Goal: Task Accomplishment & Management: Complete application form

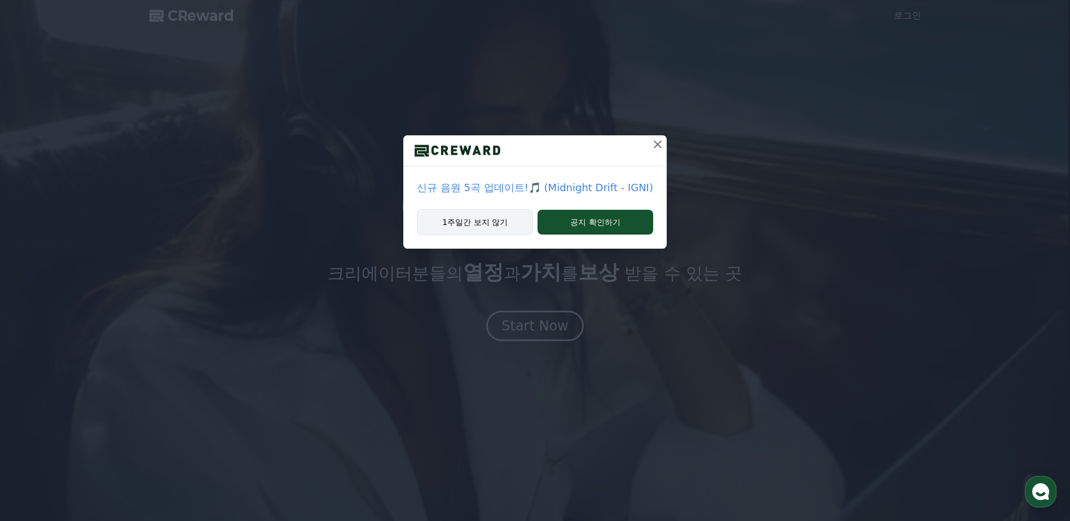
click at [476, 223] on button "1주일간 보지 않기" at bounding box center [475, 222] width 116 height 26
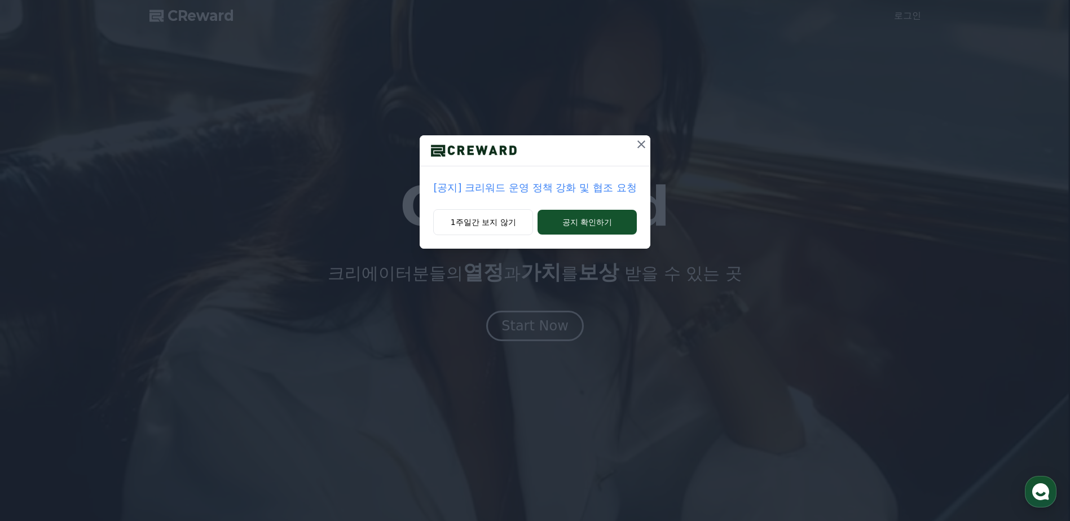
click at [496, 188] on p "[공지] 크리워드 운영 정책 강화 및 협조 요청" at bounding box center [534, 188] width 203 height 16
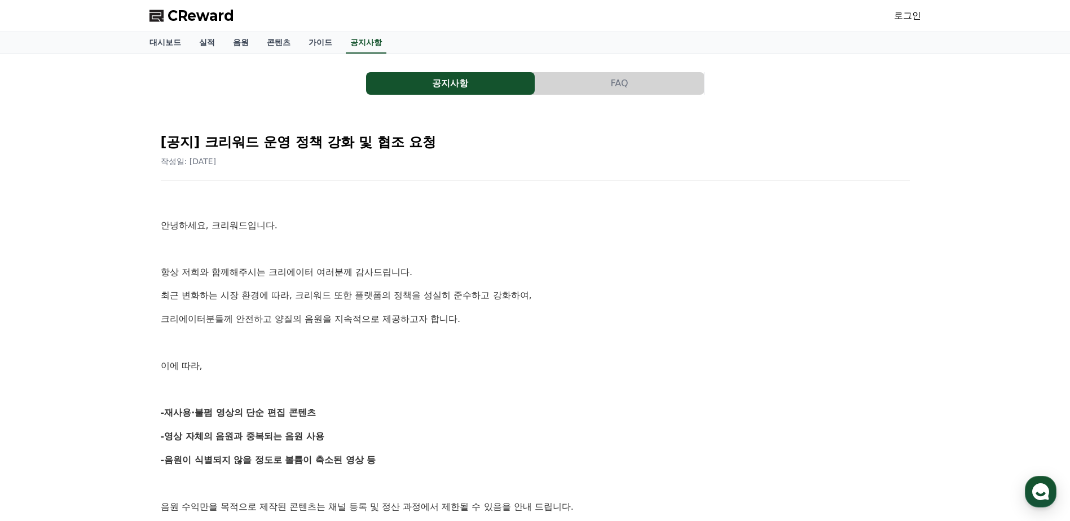
click at [202, 21] on span "CReward" at bounding box center [200, 16] width 67 height 18
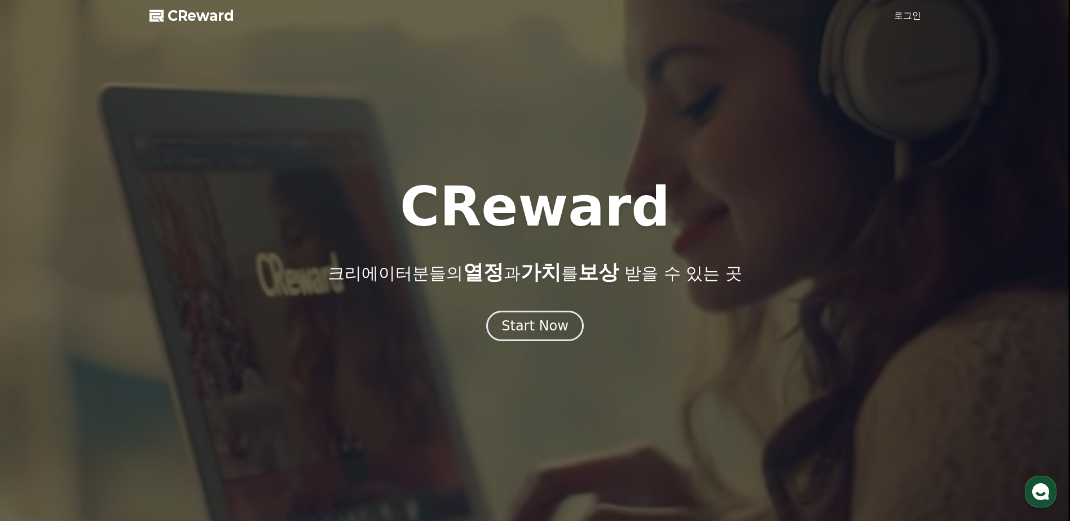
click at [897, 15] on link "로그인" at bounding box center [907, 16] width 27 height 14
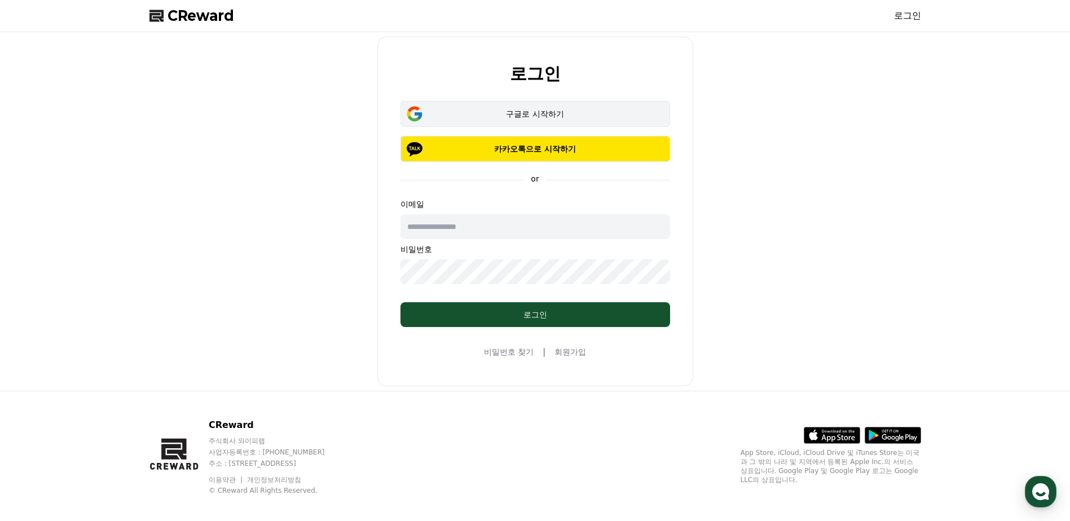
click at [525, 119] on div "구글로 시작하기" at bounding box center [535, 113] width 237 height 11
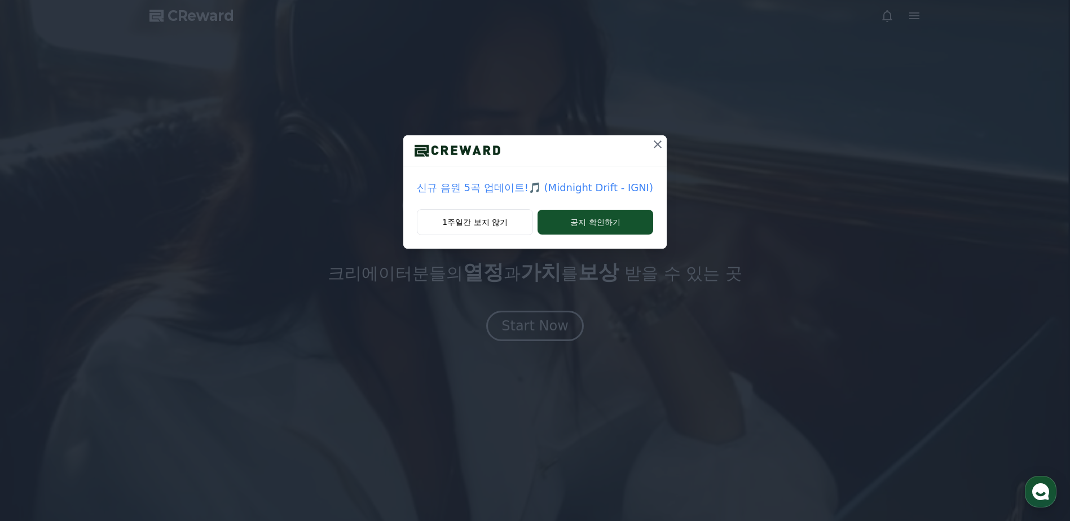
click at [656, 146] on icon at bounding box center [658, 145] width 14 height 14
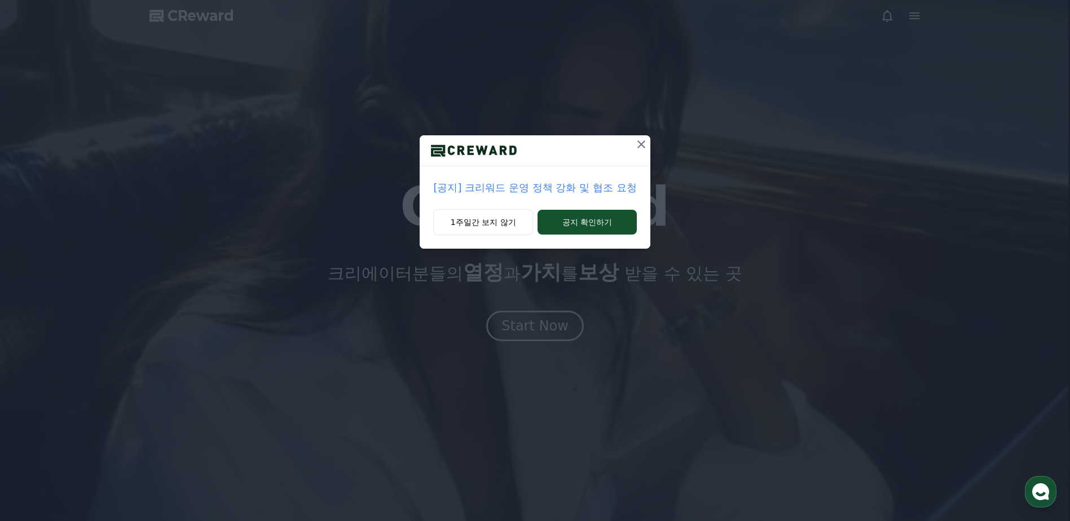
click at [638, 144] on icon at bounding box center [641, 145] width 14 height 14
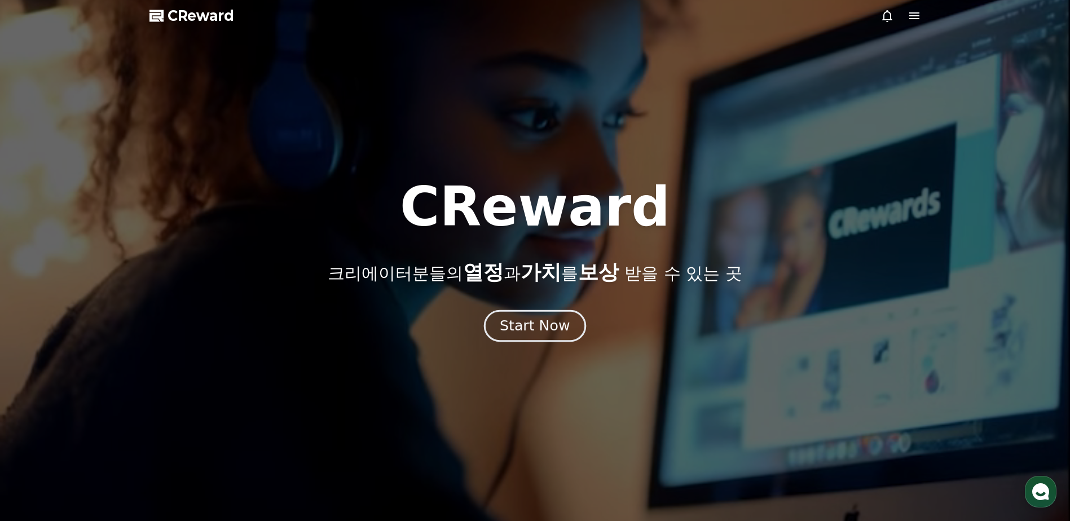
click at [525, 315] on button "Start Now" at bounding box center [535, 326] width 102 height 32
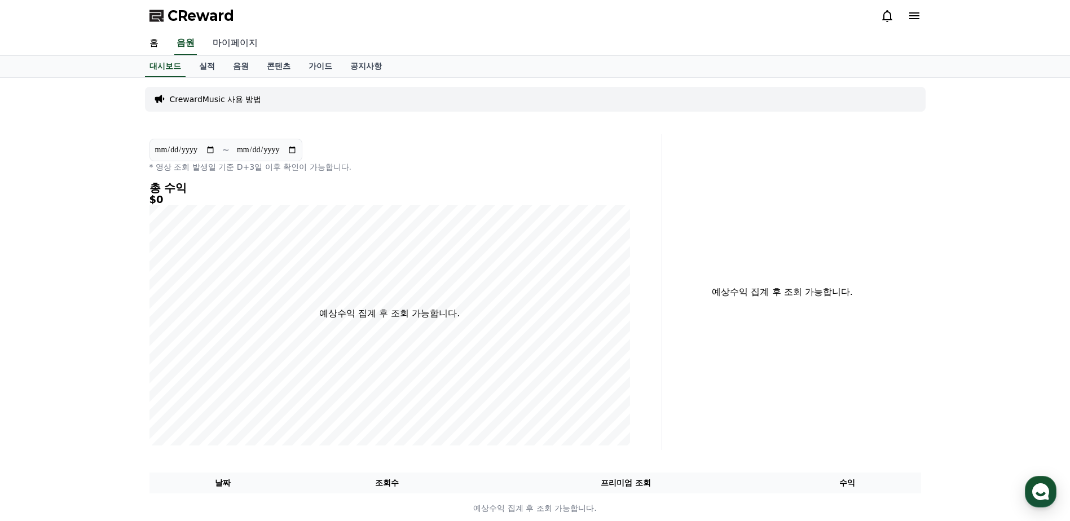
click at [231, 51] on link "마이페이지" at bounding box center [235, 44] width 63 height 24
select select "**********"
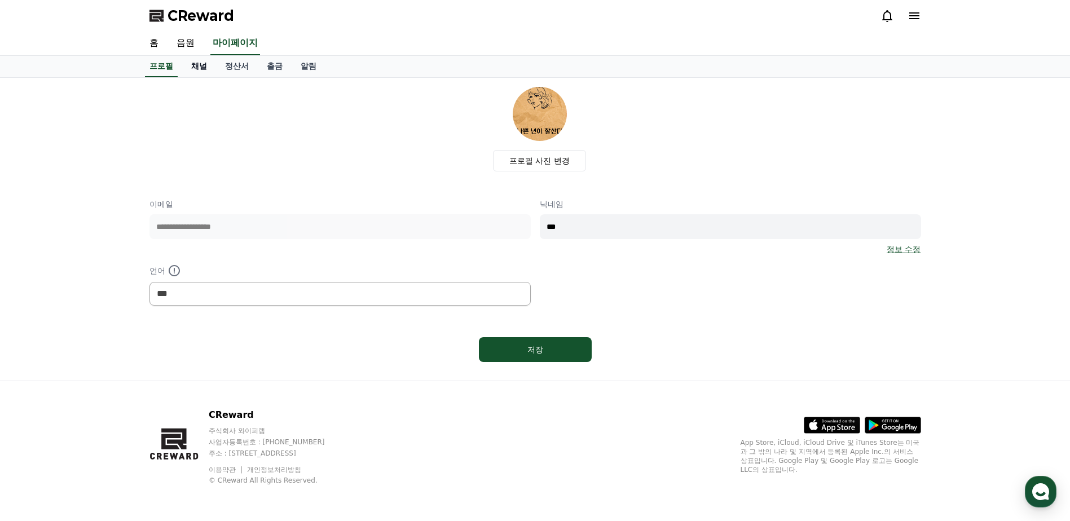
click at [207, 69] on link "채널" at bounding box center [199, 66] width 34 height 21
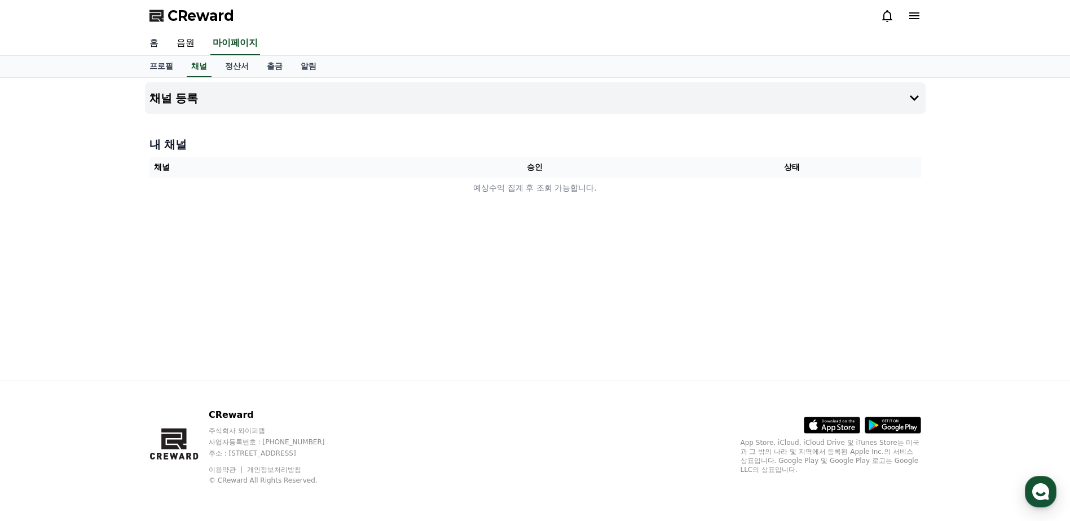
click at [161, 44] on link "홈" at bounding box center [153, 44] width 27 height 24
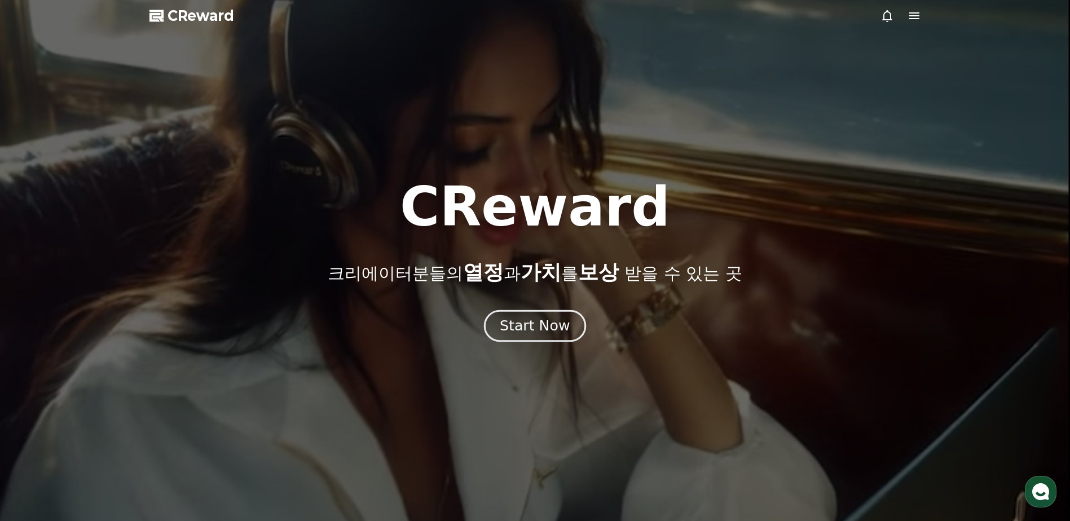
click at [547, 310] on button "Start Now" at bounding box center [535, 326] width 102 height 32
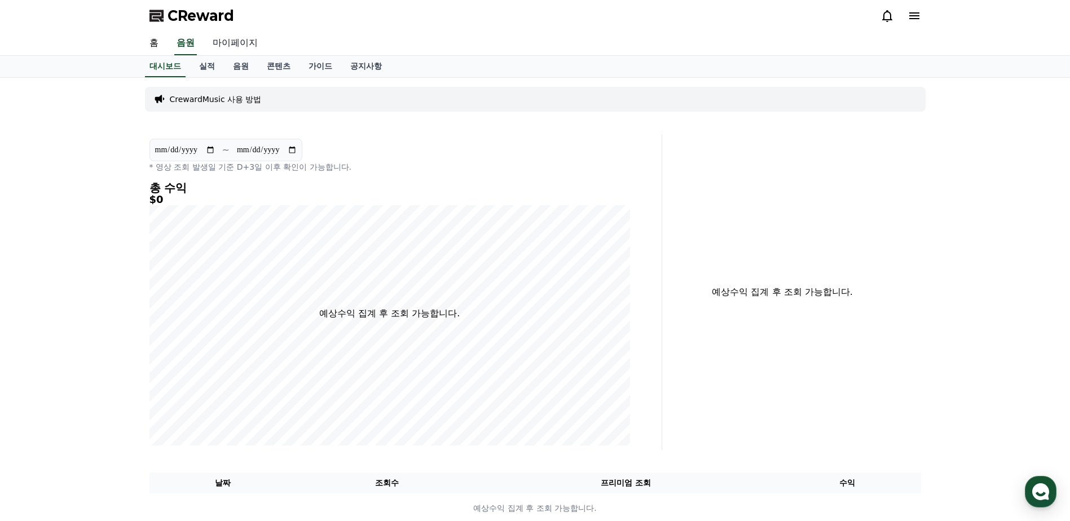
click at [245, 44] on link "마이페이지" at bounding box center [235, 44] width 63 height 24
select select "**********"
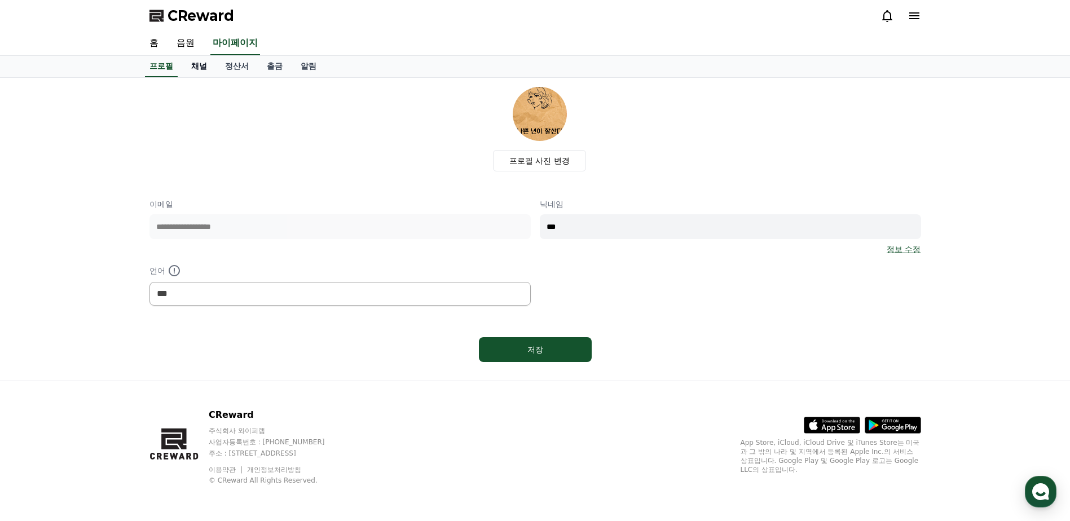
click at [200, 64] on link "채널" at bounding box center [199, 66] width 34 height 21
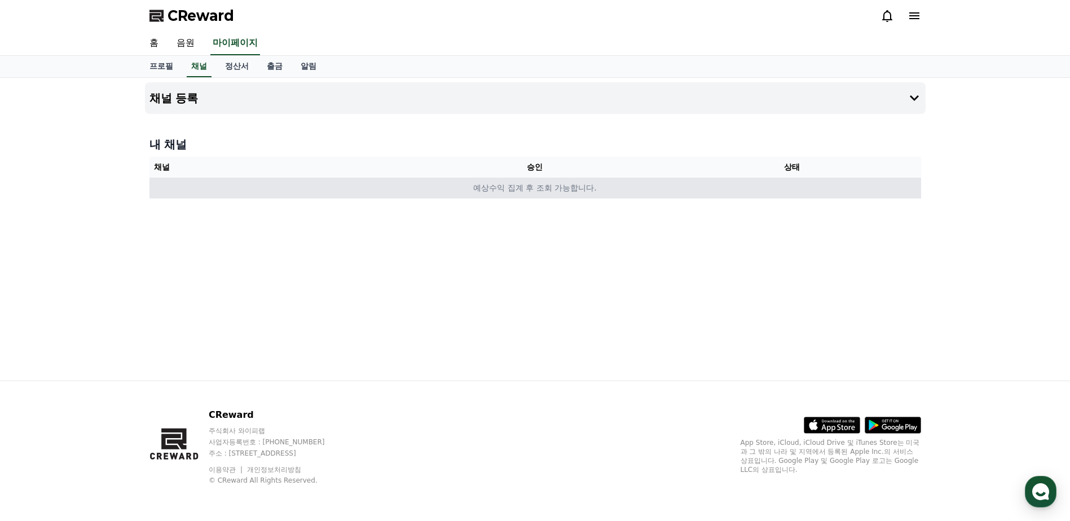
click at [617, 186] on td "예상수익 집계 후 조회 가능합니다." at bounding box center [534, 188] width 771 height 21
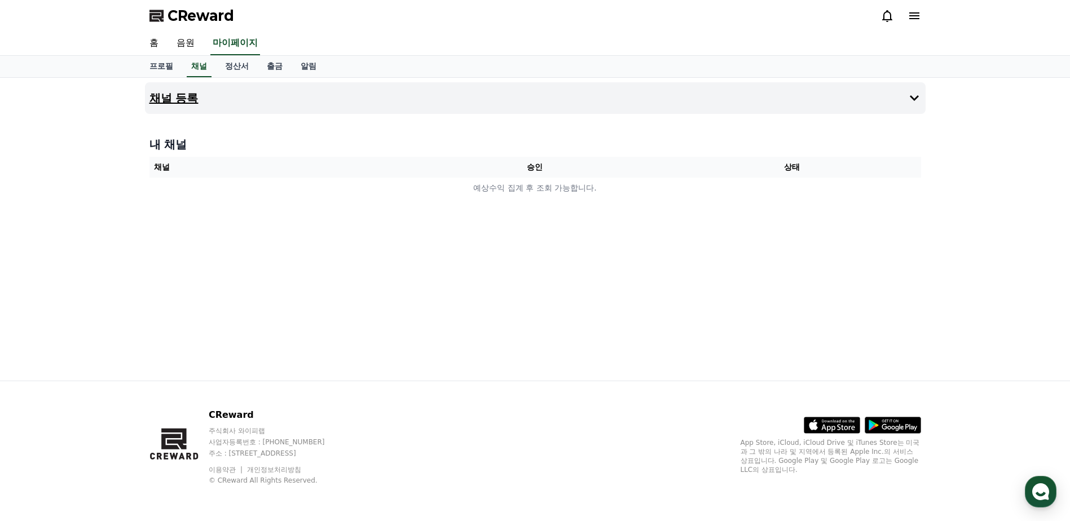
click at [909, 97] on icon at bounding box center [914, 98] width 14 height 14
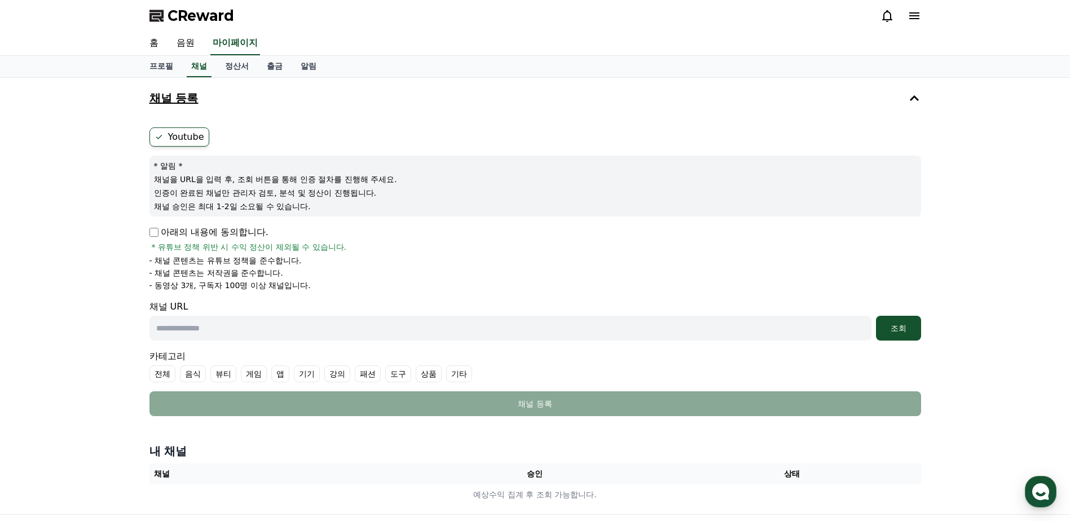
click at [771, 329] on input "text" at bounding box center [510, 328] width 722 height 25
paste input "**********"
type input "**********"
click at [888, 329] on div "조회" at bounding box center [898, 328] width 36 height 11
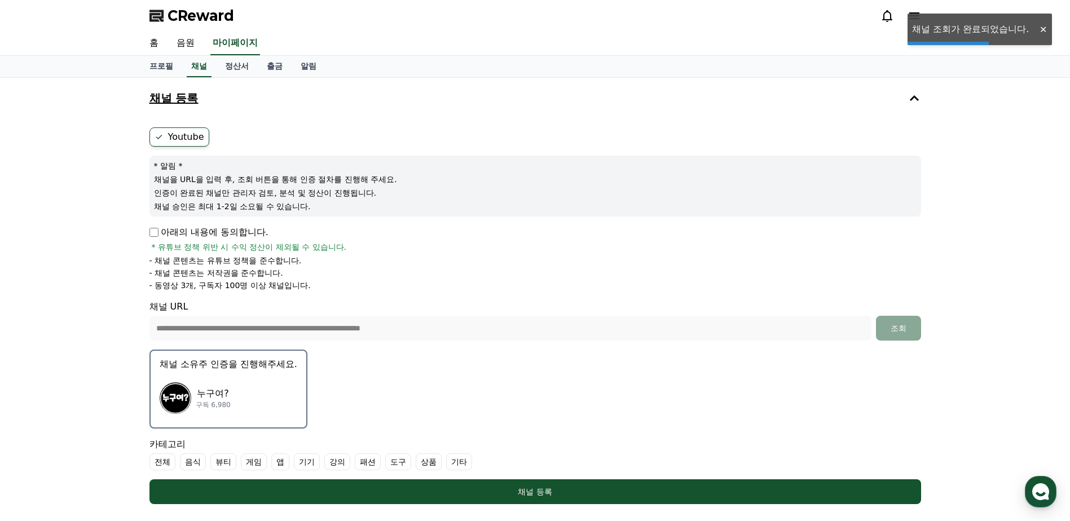
click at [284, 400] on div "누구여? 구독 6,980" at bounding box center [229, 398] width 138 height 45
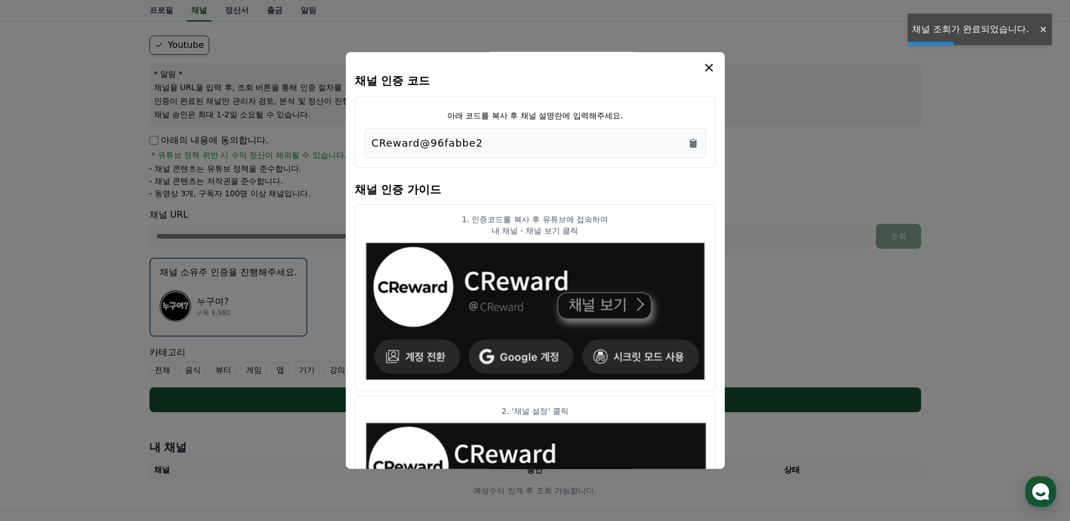
scroll to position [94, 0]
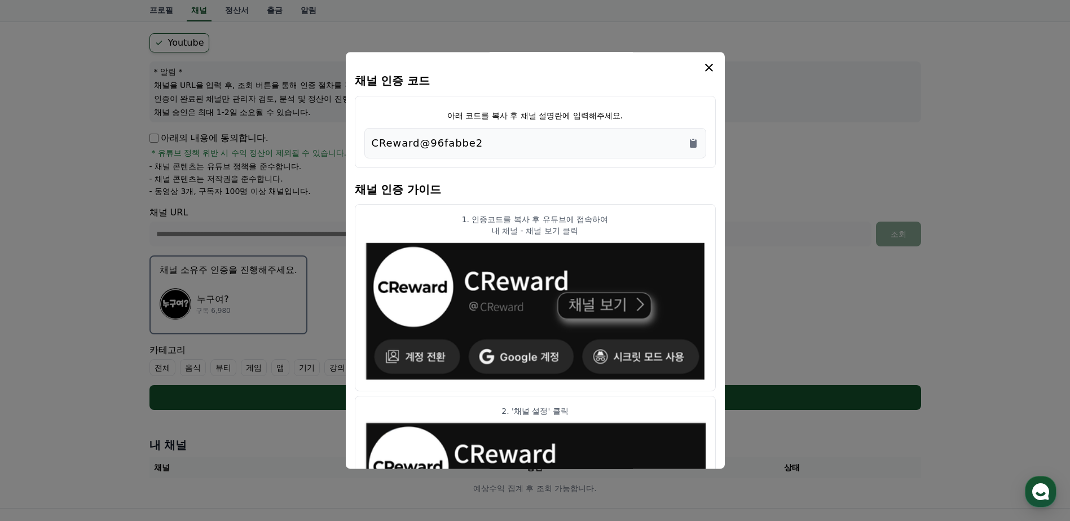
click at [506, 145] on div "CReward@96fabbe2" at bounding box center [535, 143] width 327 height 16
click at [707, 138] on div "아래 코드를 복사 후 채널 설명란에 입력해주세요. CReward@96fabbe2" at bounding box center [535, 132] width 361 height 72
click at [694, 140] on icon "Copy to clipboard" at bounding box center [692, 143] width 11 height 11
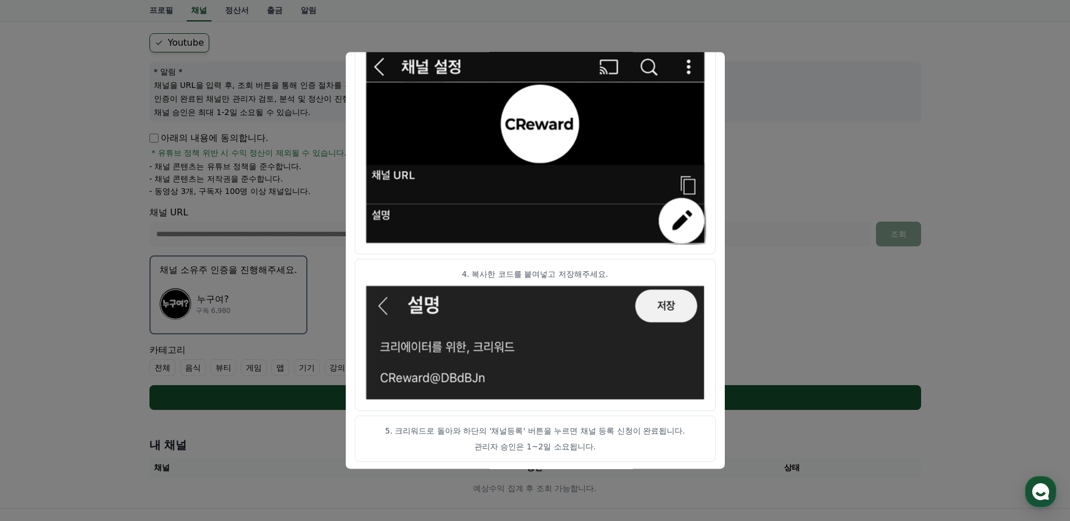
scroll to position [557, 0]
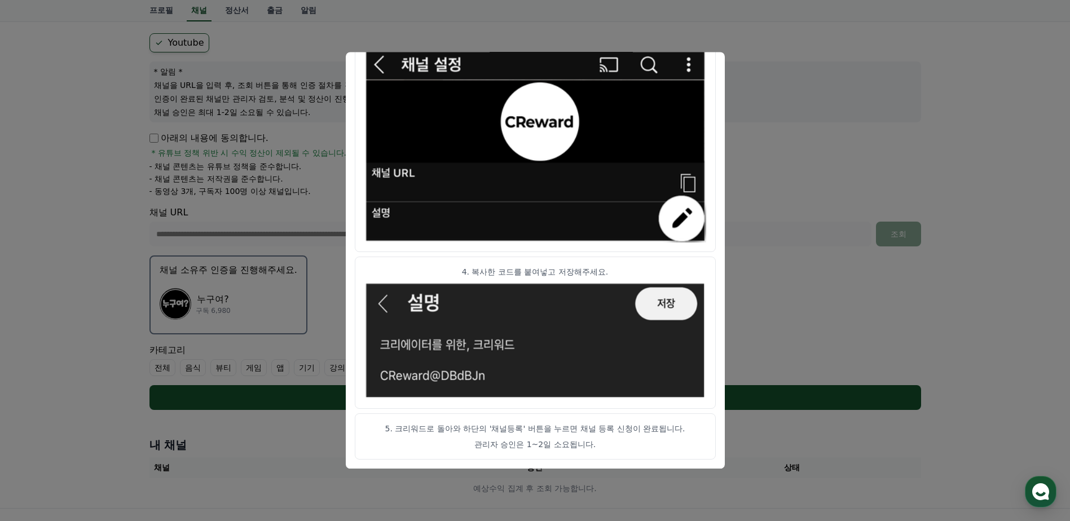
click at [766, 292] on button "close modal" at bounding box center [535, 260] width 1070 height 521
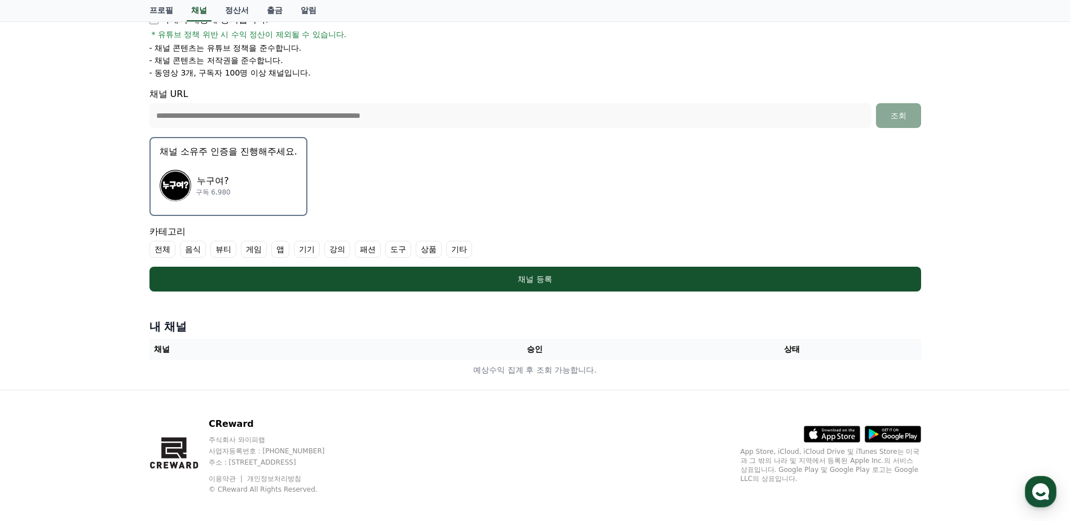
scroll to position [222, 0]
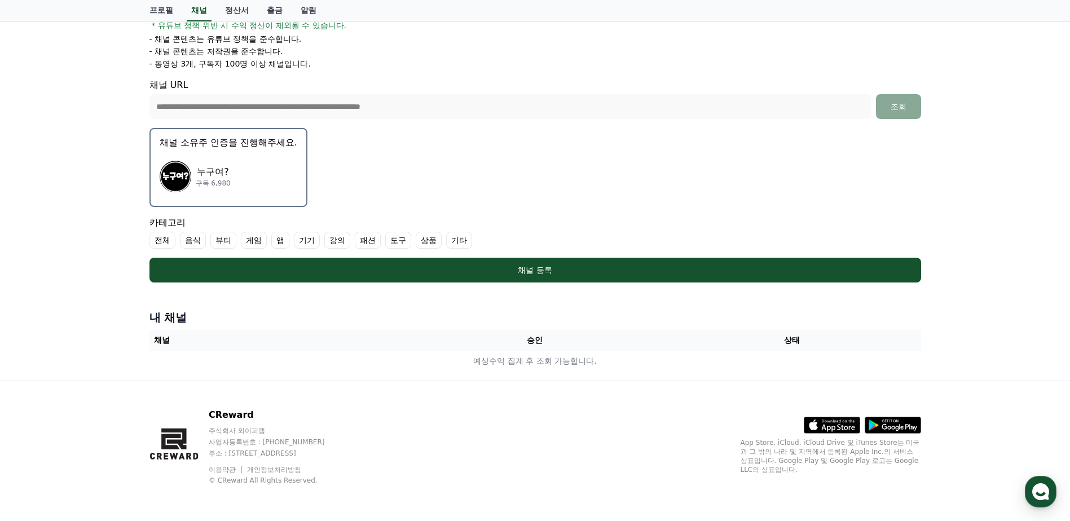
click at [208, 173] on p "누구여?" at bounding box center [213, 172] width 35 height 14
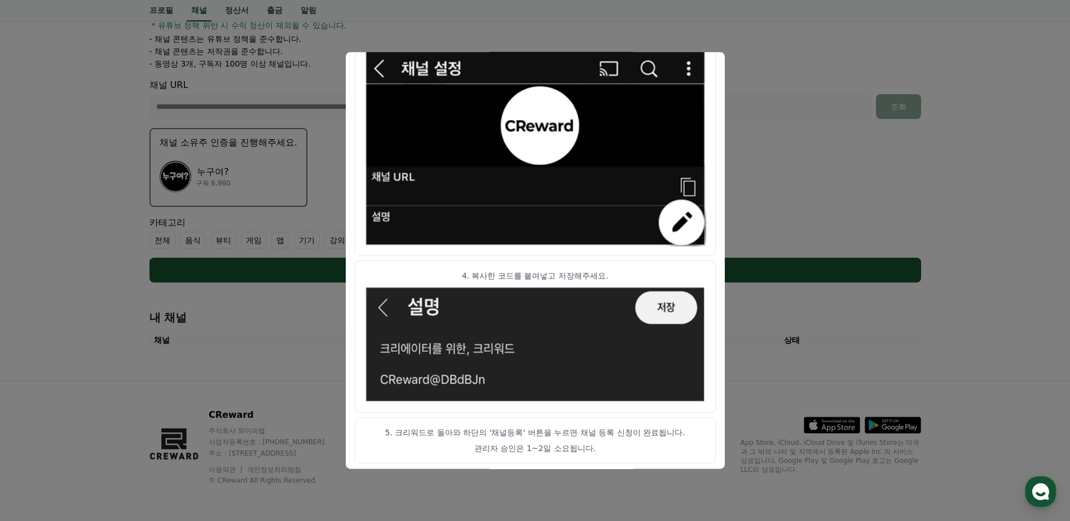
scroll to position [557, 0]
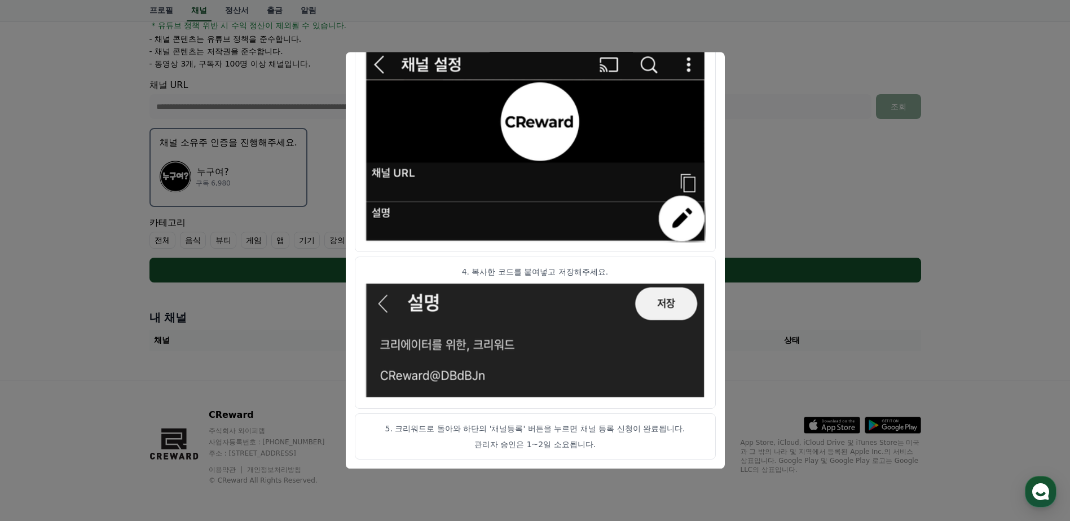
click at [768, 154] on button "close modal" at bounding box center [535, 260] width 1070 height 521
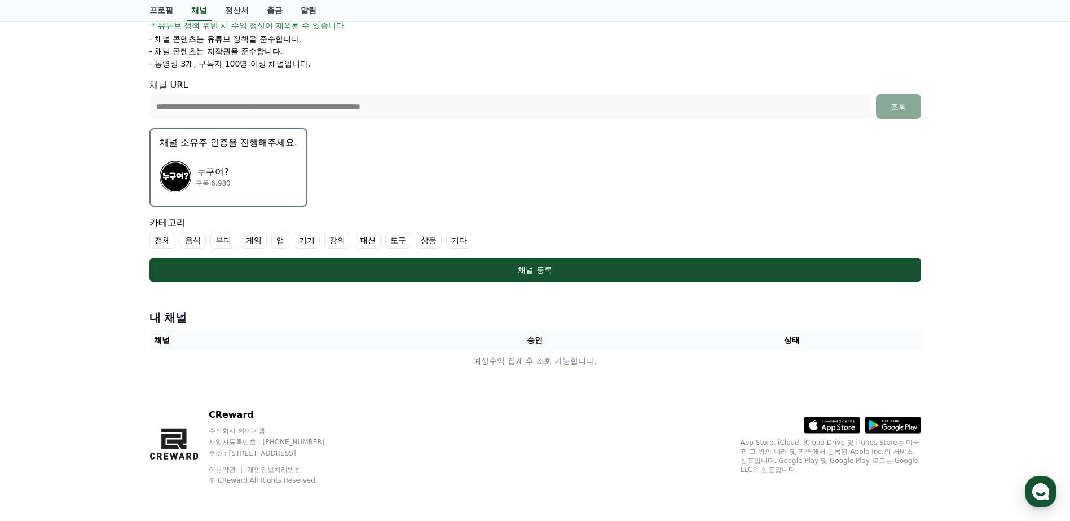
click at [580, 255] on form "**********" at bounding box center [534, 94] width 771 height 377
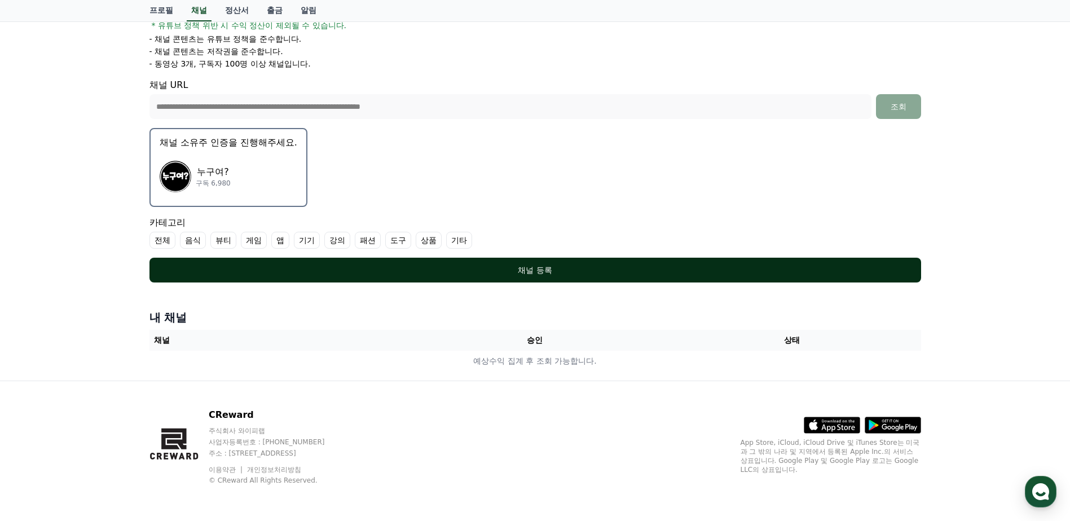
click at [578, 272] on div "채널 등록" at bounding box center [535, 269] width 726 height 11
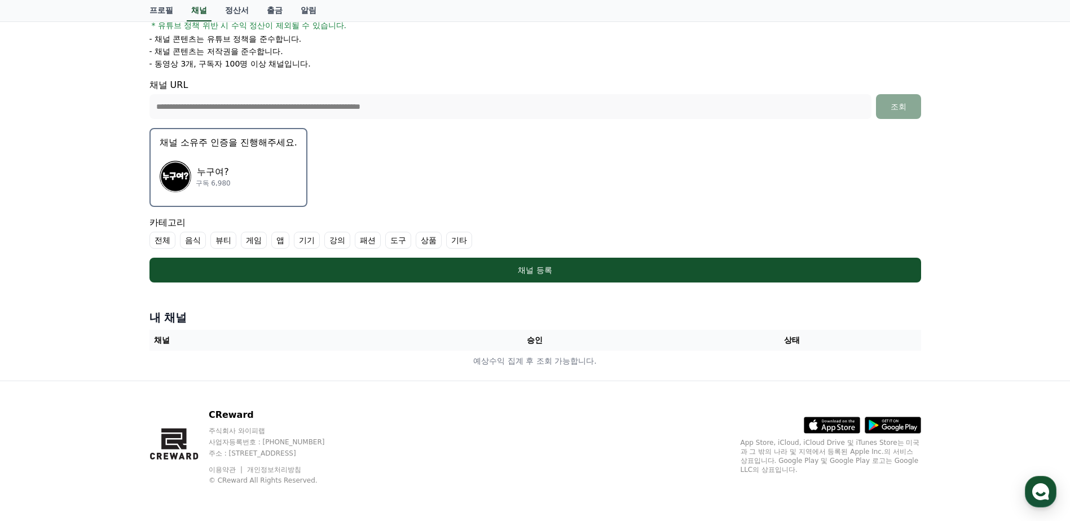
click at [452, 244] on label "기타" at bounding box center [459, 240] width 26 height 17
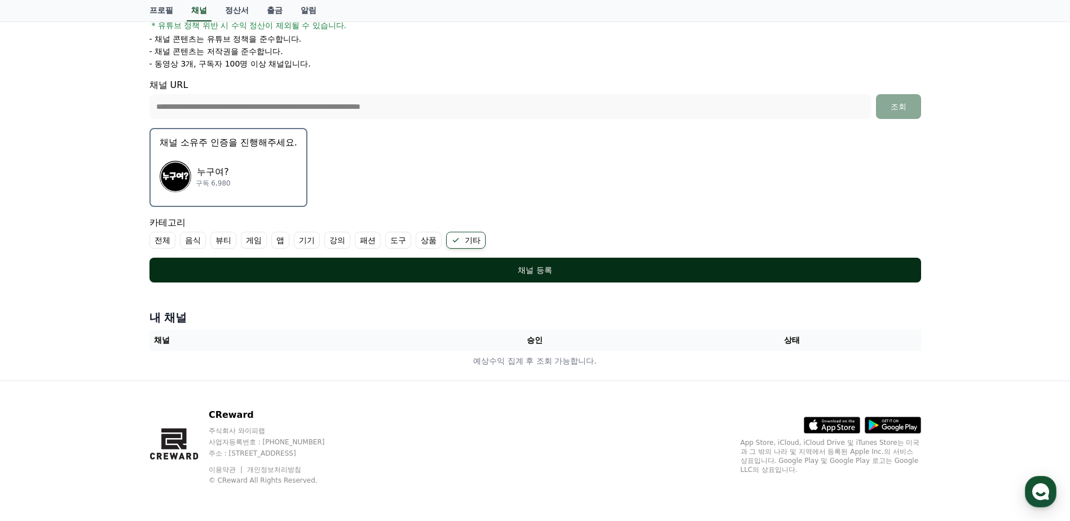
click at [467, 272] on div "채널 등록" at bounding box center [535, 269] width 726 height 11
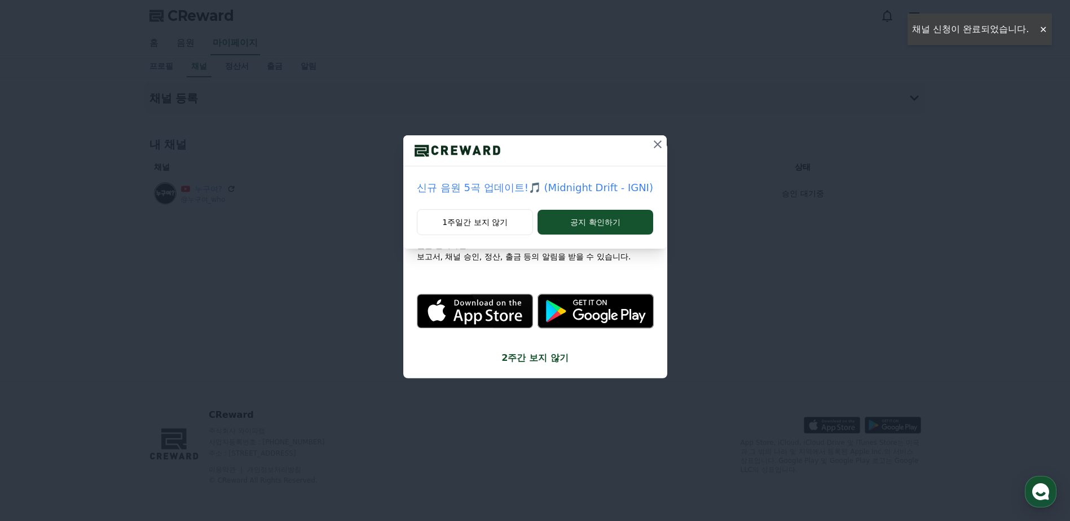
click at [659, 145] on icon at bounding box center [658, 145] width 14 height 14
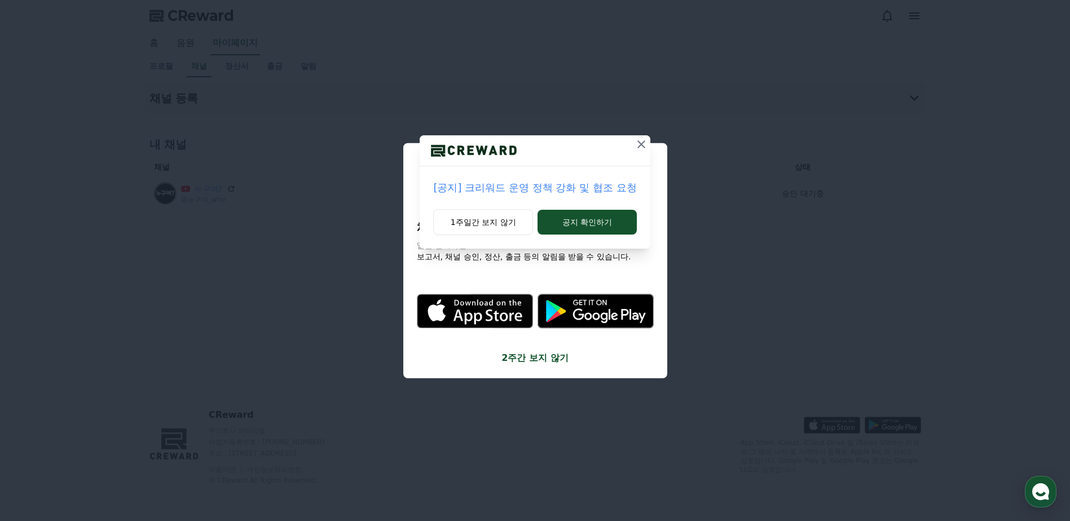
click at [641, 145] on icon at bounding box center [641, 144] width 8 height 8
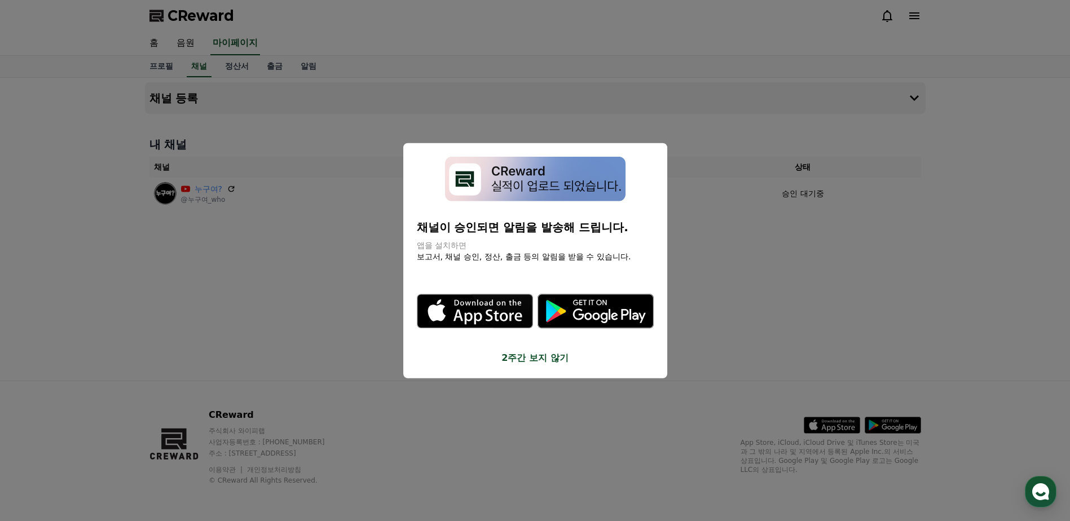
click at [766, 324] on button "close modal" at bounding box center [535, 260] width 1070 height 521
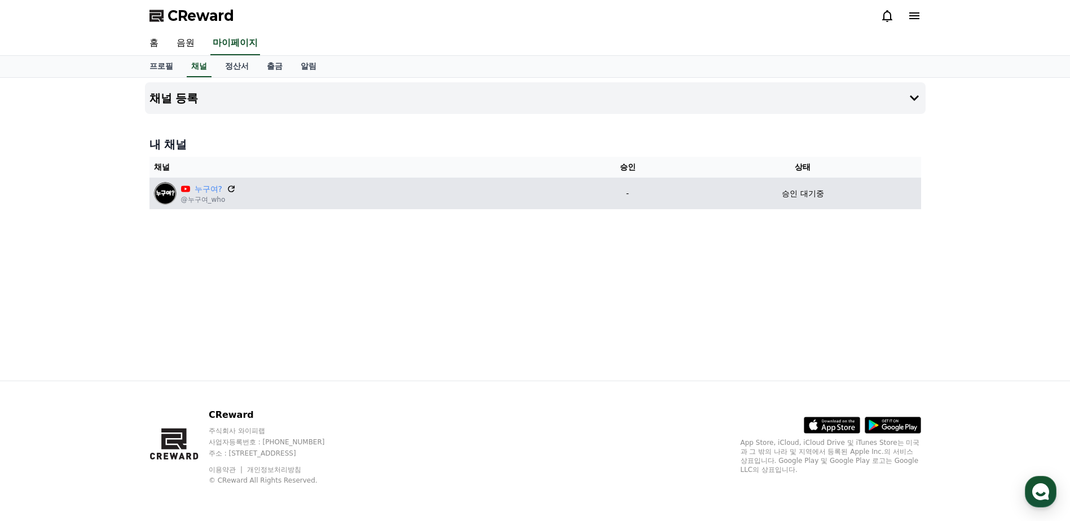
click at [232, 191] on icon at bounding box center [231, 189] width 10 height 10
click at [232, 187] on icon at bounding box center [231, 189] width 7 height 7
click at [232, 186] on icon at bounding box center [231, 189] width 7 height 7
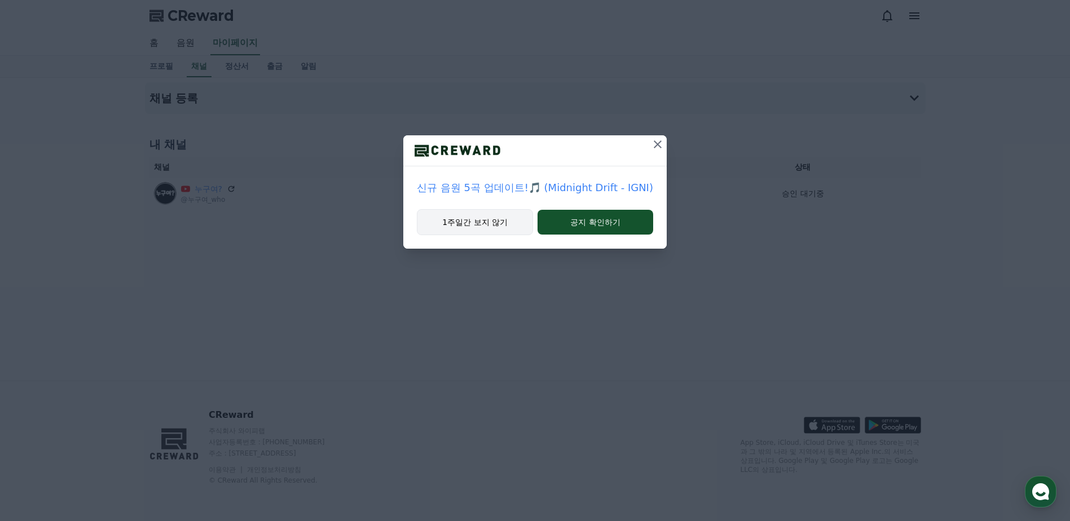
click at [501, 224] on button "1주일간 보지 않기" at bounding box center [475, 222] width 116 height 26
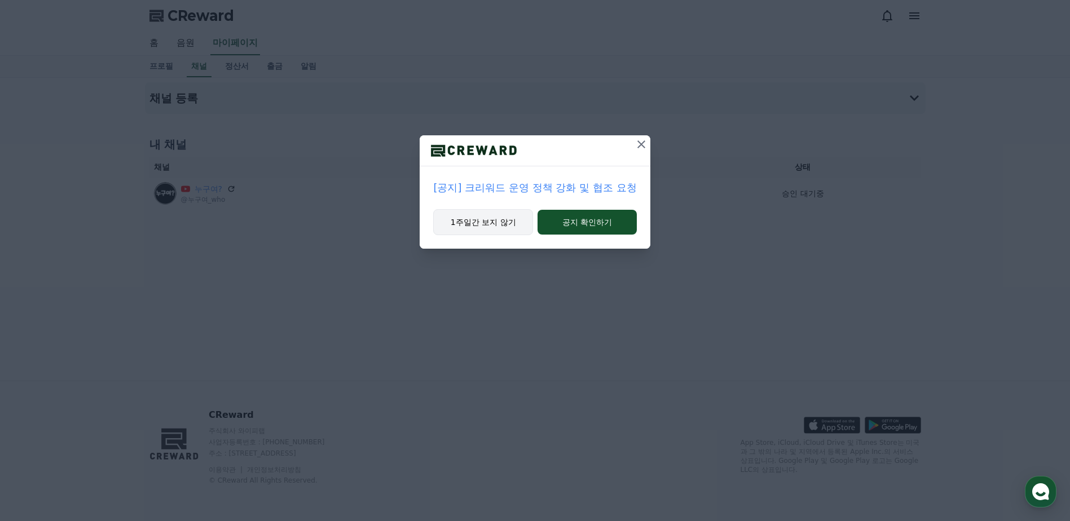
click at [501, 224] on button "1주일간 보지 않기" at bounding box center [483, 222] width 100 height 26
